Goal: Information Seeking & Learning: Learn about a topic

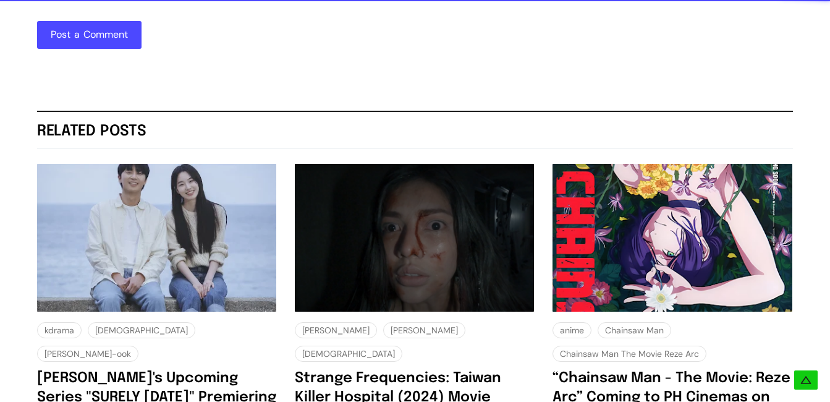
scroll to position [2498, 0]
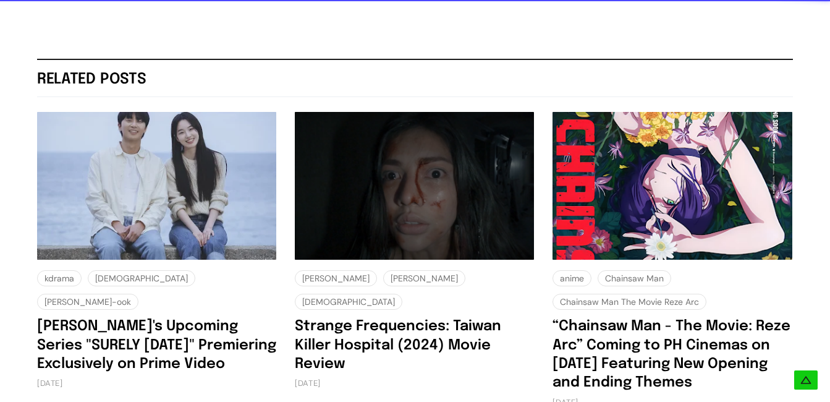
click at [728, 198] on img at bounding box center [672, 185] width 239 height 147
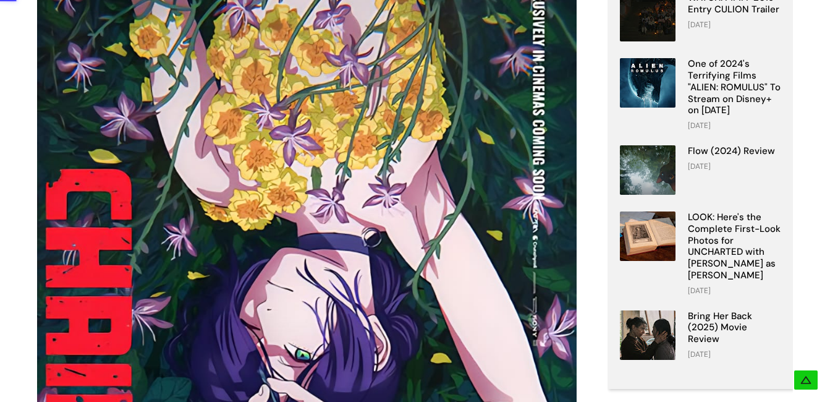
scroll to position [309, 0]
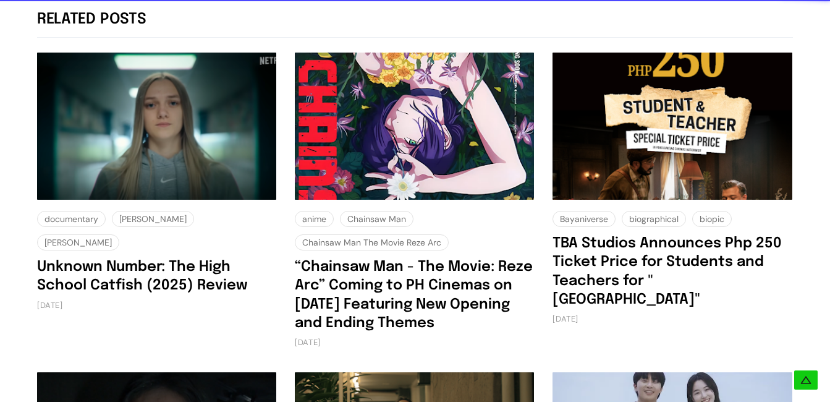
scroll to position [2225, 0]
